Goal: Complete application form

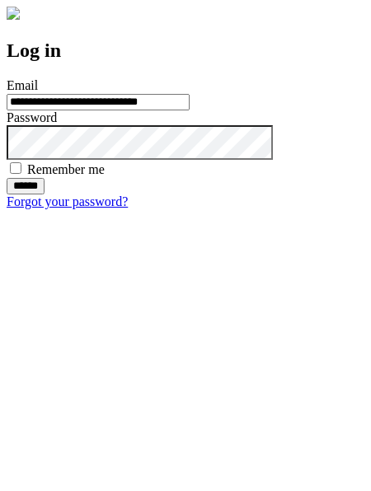
type input "**********"
click at [44, 194] on input "******" at bounding box center [26, 186] width 38 height 16
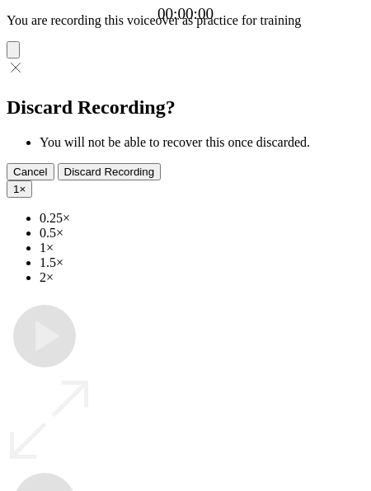
type input "**********"
